Goal: Transaction & Acquisition: Subscribe to service/newsletter

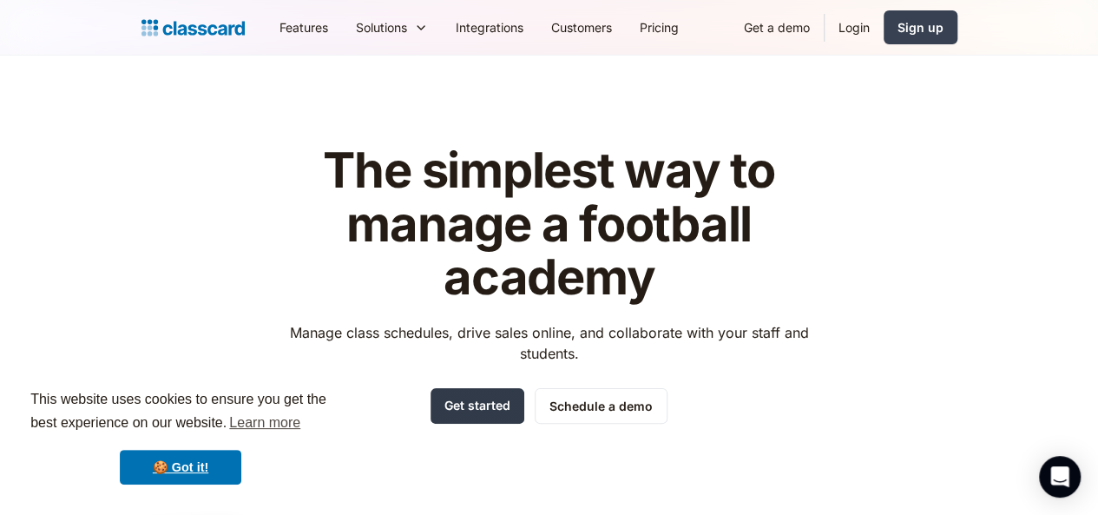
click at [479, 406] on link "Get started" at bounding box center [478, 406] width 94 height 36
click at [626, 26] on link "Pricing" at bounding box center [659, 27] width 67 height 39
